Goal: Information Seeking & Learning: Learn about a topic

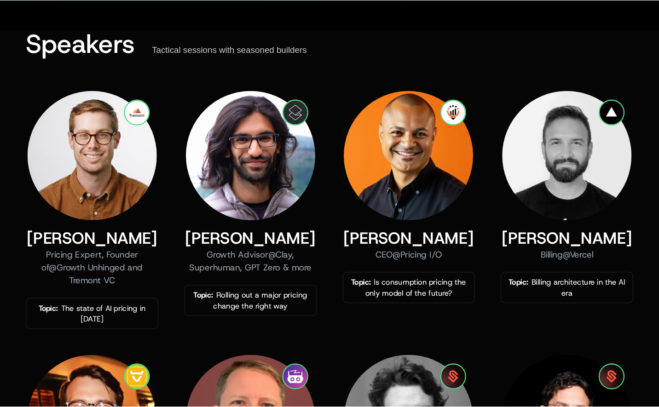
scroll to position [361, 0]
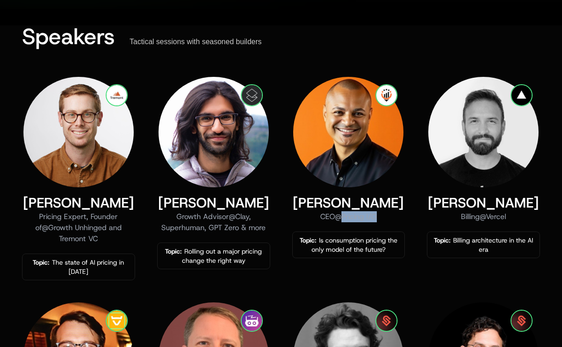
drag, startPoint x: 381, startPoint y: 218, endPoint x: 343, endPoint y: 220, distance: 38.2
click at [343, 220] on div "CEO @ Pricing I/O" at bounding box center [348, 216] width 113 height 11
copy div "Pricing I/O"
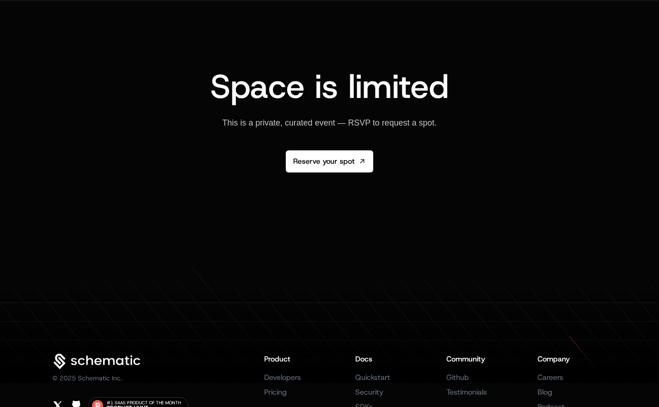
scroll to position [1563, 0]
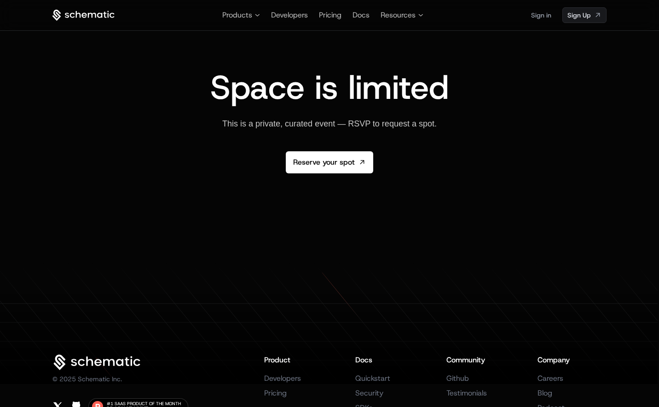
click at [103, 346] on icon at bounding box center [96, 363] width 89 height 16
click at [102, 346] on icon at bounding box center [96, 363] width 89 height 16
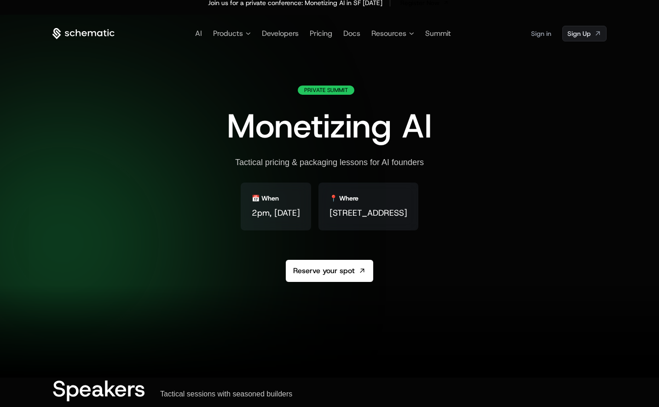
scroll to position [0, 0]
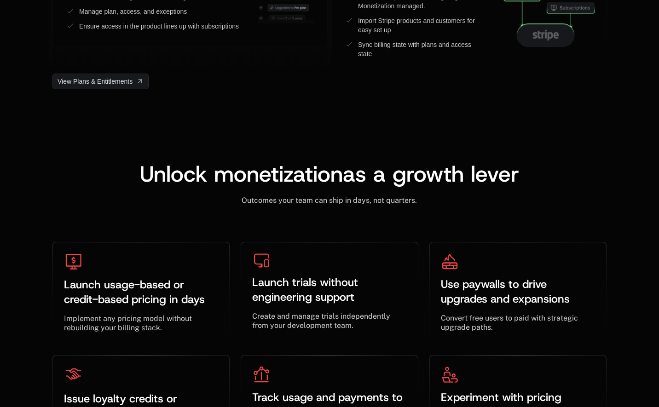
scroll to position [2632, 0]
